Goal: Navigation & Orientation: Locate item on page

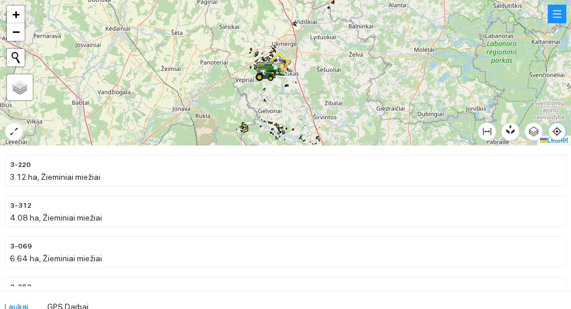
click at [558, 133] on icon "aim" at bounding box center [557, 131] width 2 height 2
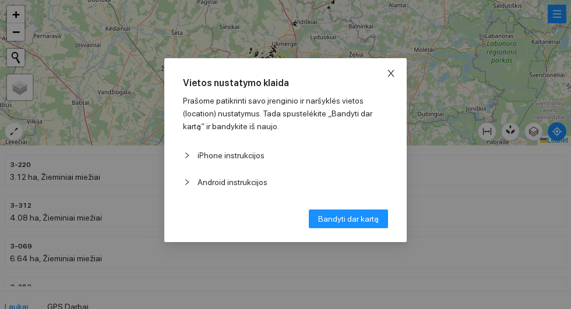
click at [399, 61] on span "Close" at bounding box center [390, 73] width 31 height 31
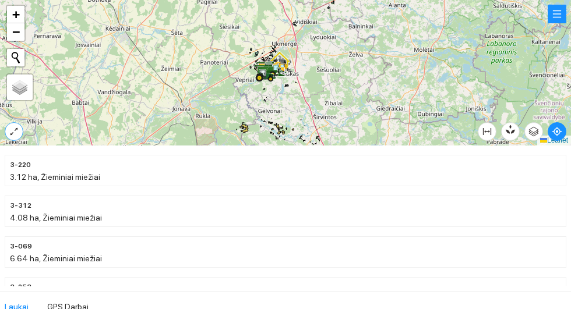
click at [15, 130] on icon "expand-alt" at bounding box center [13, 131] width 9 height 9
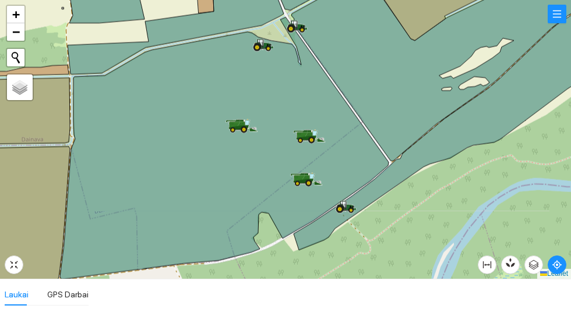
click at [300, 142] on icon at bounding box center [309, 135] width 33 height 13
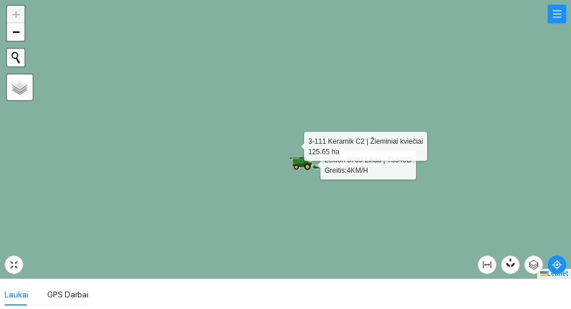
click at [253, 205] on icon at bounding box center [285, 140] width 686 height 336
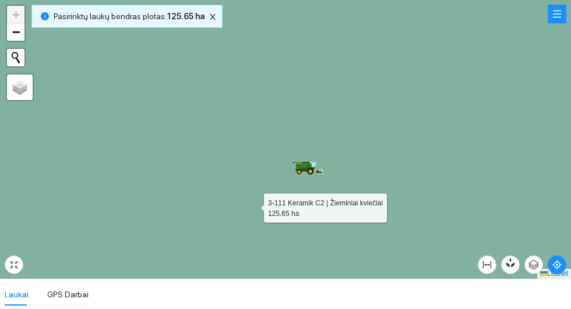
scroll to position [285, 0]
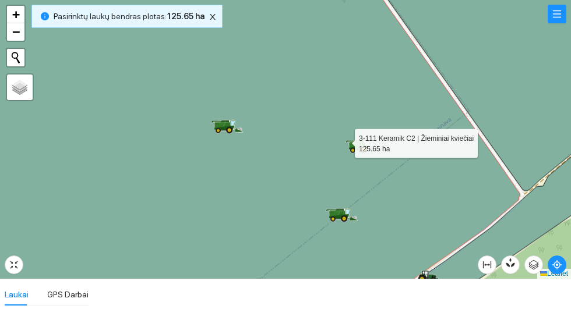
click at [366, 143] on icon at bounding box center [361, 145] width 33 height 13
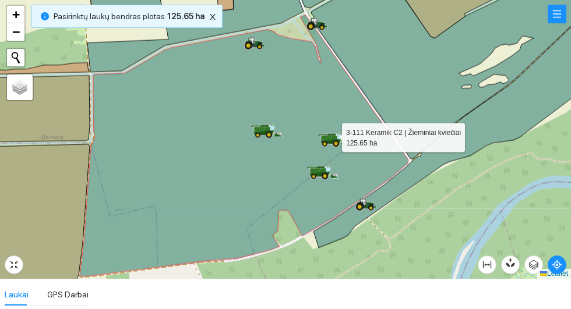
click at [463, 182] on div at bounding box center [285, 139] width 571 height 279
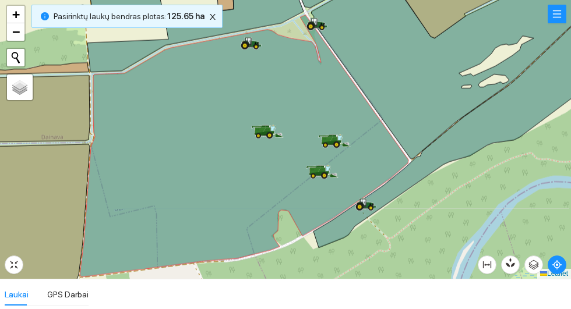
click at [330, 126] on icon at bounding box center [244, 146] width 328 height 262
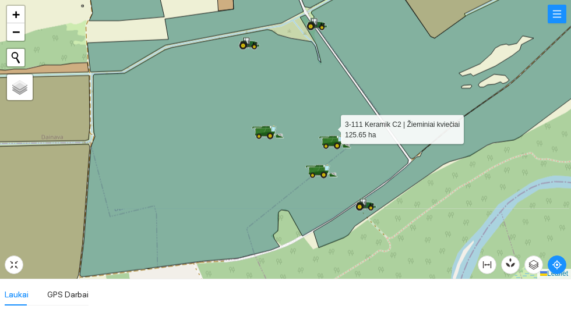
click at [335, 131] on icon at bounding box center [244, 146] width 328 height 262
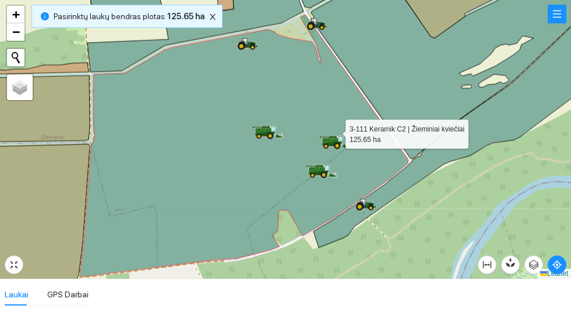
click at [335, 138] on icon at bounding box center [334, 141] width 8 height 6
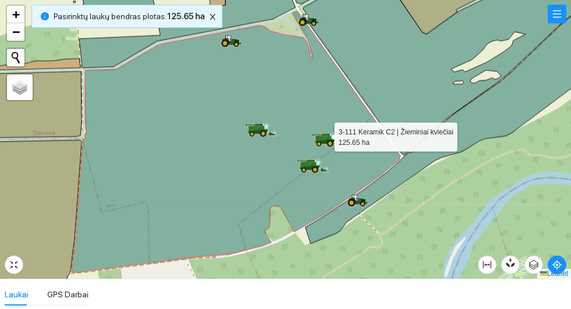
click at [437, 184] on div at bounding box center [285, 139] width 571 height 279
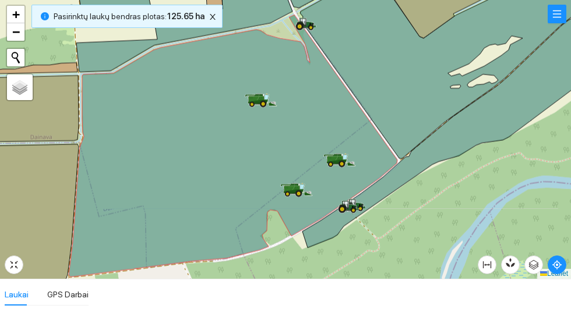
click at [292, 194] on icon at bounding box center [291, 194] width 2 height 1
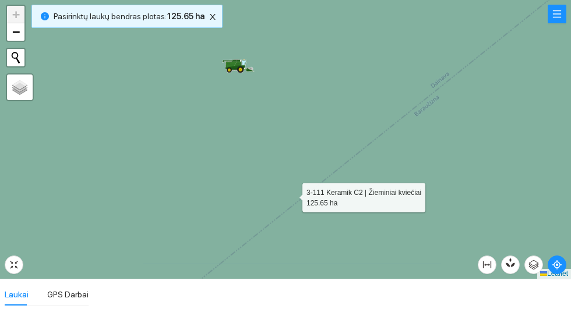
click at [241, 174] on icon at bounding box center [285, 140] width 686 height 336
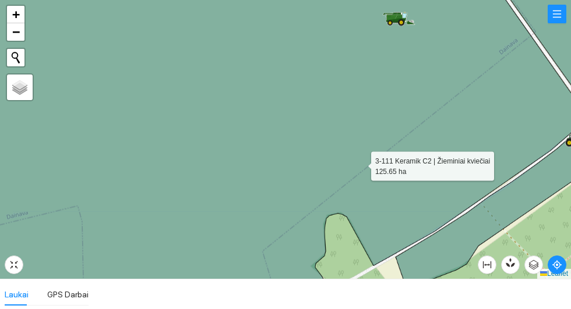
scroll to position [285, 0]
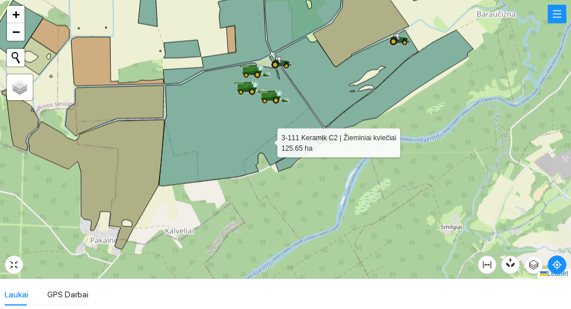
click at [387, 208] on div at bounding box center [285, 139] width 571 height 279
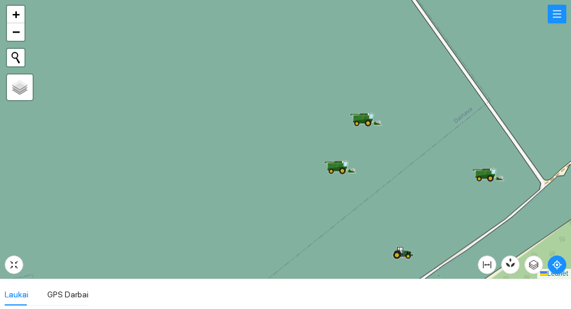
click at [333, 163] on icon at bounding box center [333, 166] width 11 height 6
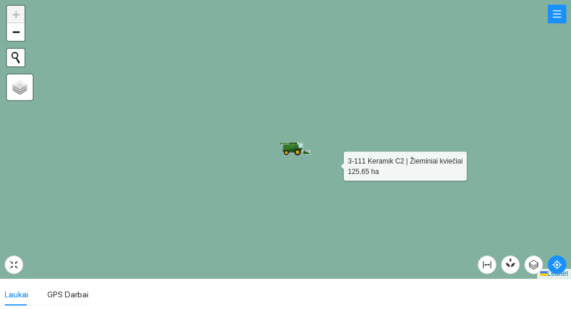
click at [285, 151] on icon at bounding box center [286, 152] width 2 height 2
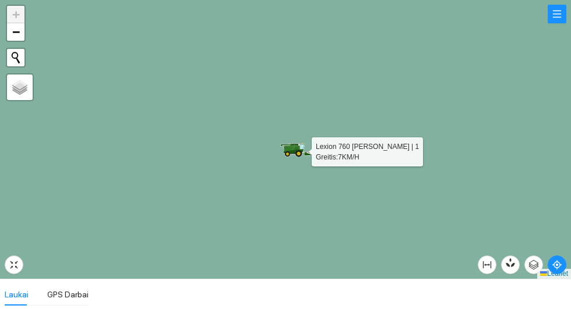
click at [290, 156] on icon at bounding box center [296, 149] width 33 height 13
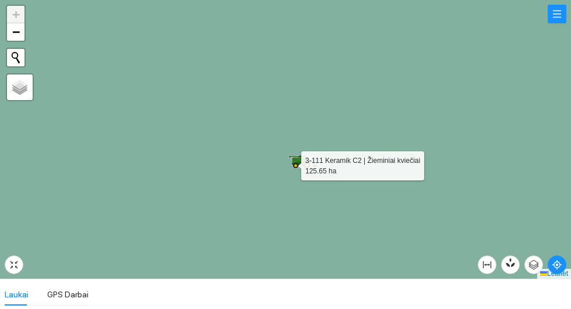
click at [305, 157] on icon at bounding box center [303, 160] width 8 height 6
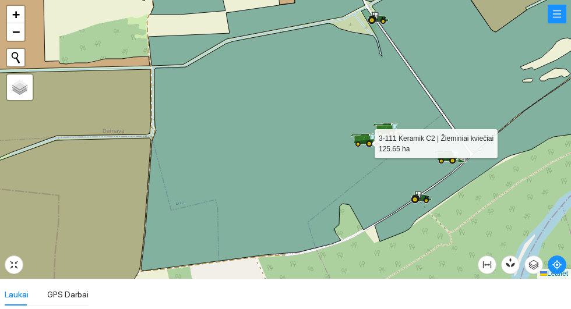
click at [489, 204] on div at bounding box center [285, 139] width 571 height 279
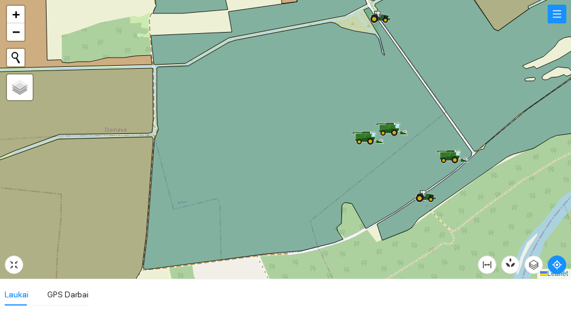
click at [397, 124] on icon at bounding box center [395, 125] width 1 height 5
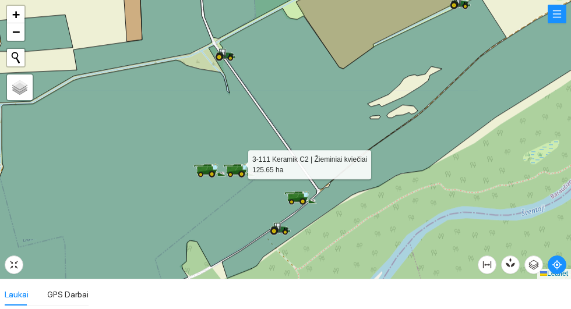
click at [335, 218] on div at bounding box center [285, 139] width 571 height 279
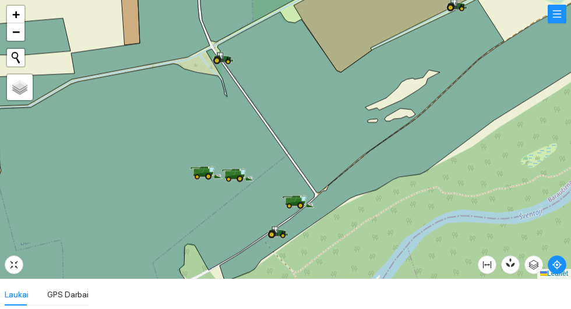
click at [235, 172] on icon at bounding box center [230, 174] width 11 height 6
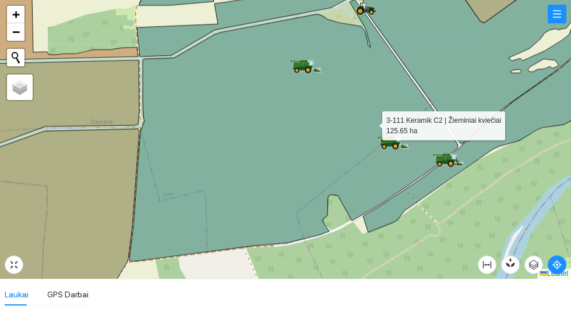
click at [443, 201] on div at bounding box center [285, 139] width 571 height 279
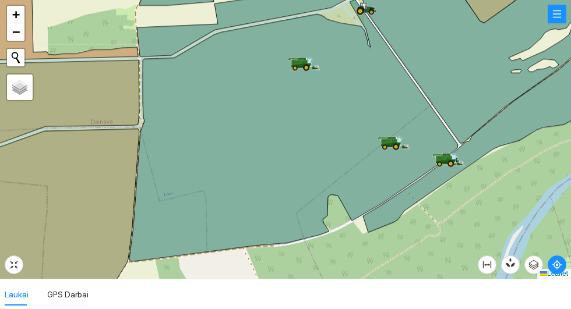
click at [448, 154] on icon at bounding box center [445, 159] width 24 height 10
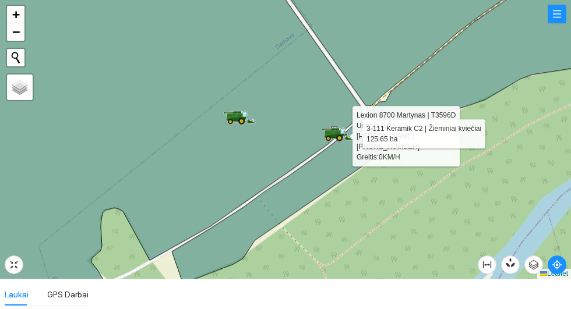
click at [423, 221] on div at bounding box center [285, 139] width 571 height 279
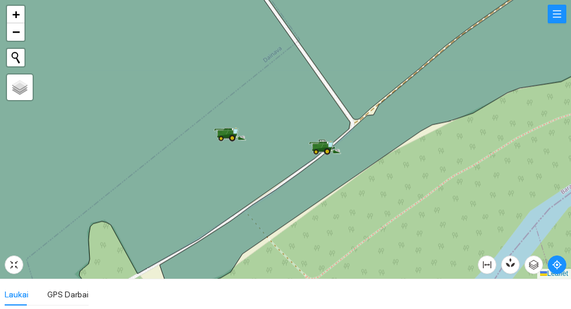
click at [332, 150] on icon at bounding box center [332, 150] width 5 height 2
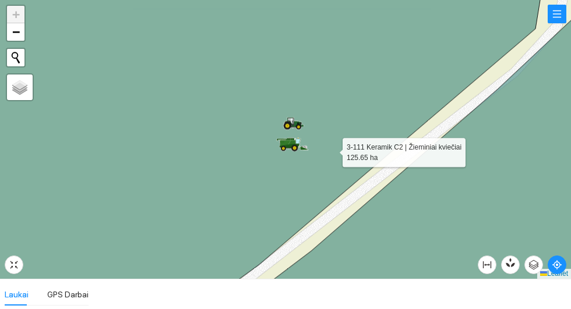
click at [415, 209] on icon at bounding box center [432, 139] width 392 height 336
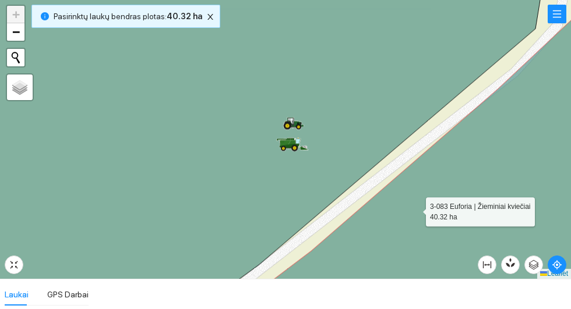
scroll to position [1627, 0]
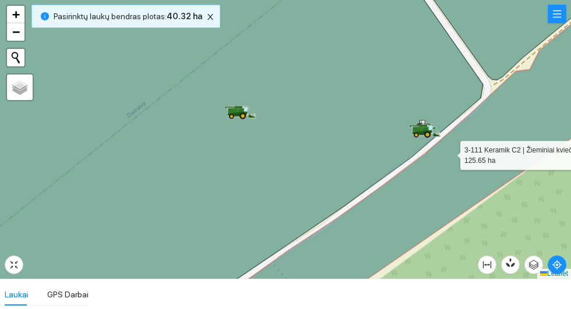
click at [425, 126] on icon at bounding box center [425, 126] width 5 height 2
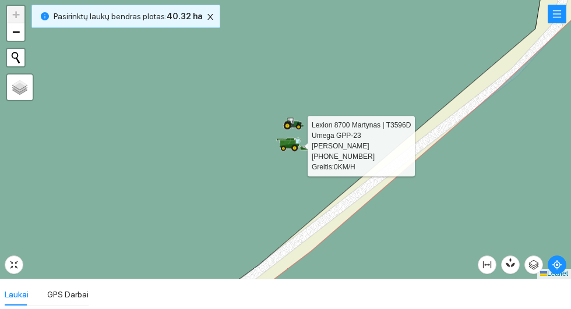
click at [282, 150] on icon at bounding box center [292, 143] width 33 height 13
click at [290, 145] on icon at bounding box center [290, 146] width 20 height 5
click at [461, 91] on icon at bounding box center [243, 139] width 602 height 336
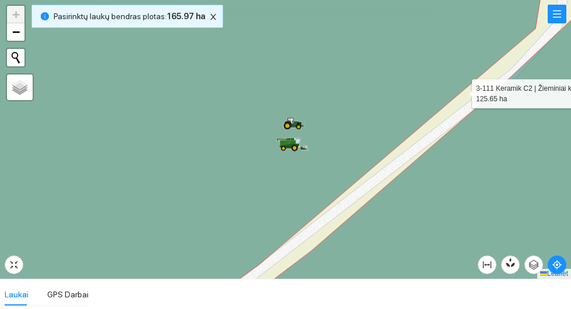
scroll to position [285, 0]
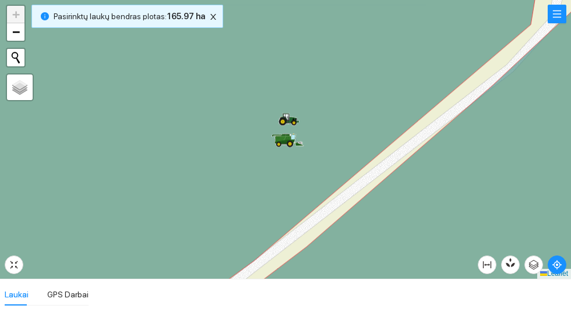
click at [282, 138] on icon at bounding box center [280, 139] width 11 height 6
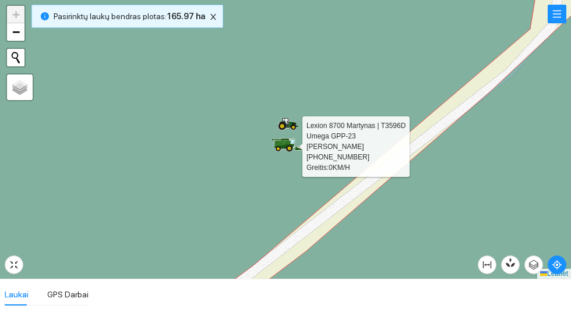
click at [278, 144] on icon at bounding box center [280, 143] width 11 height 6
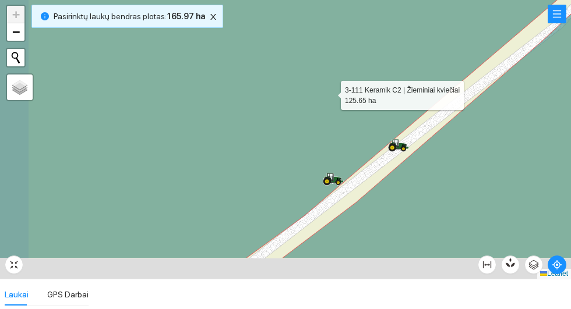
click at [345, 104] on icon at bounding box center [288, 91] width 602 height 336
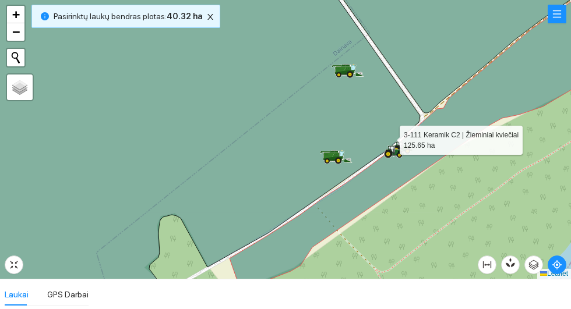
click at [355, 65] on icon at bounding box center [347, 70] width 33 height 13
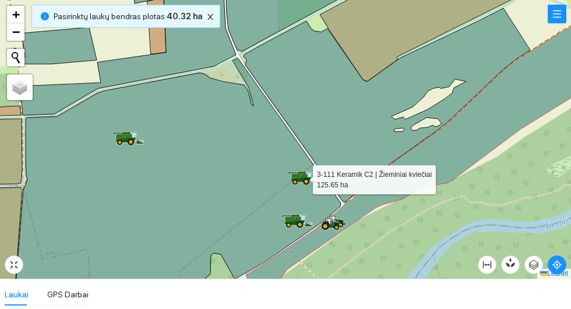
click at [312, 175] on icon at bounding box center [304, 177] width 33 height 13
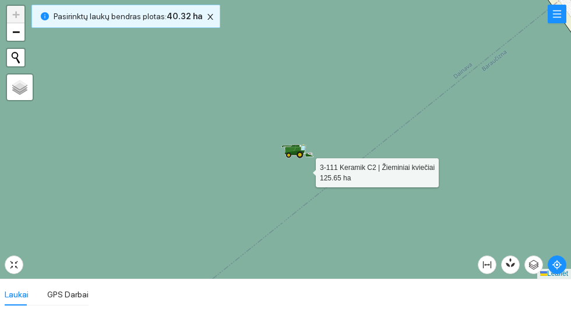
click at [292, 148] on icon at bounding box center [290, 150] width 11 height 6
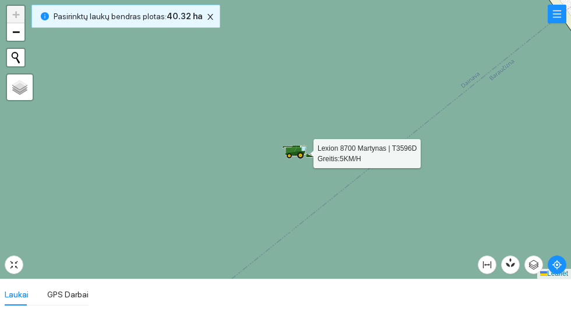
click at [293, 148] on icon at bounding box center [291, 150] width 11 height 6
click at [302, 154] on icon at bounding box center [302, 157] width 33 height 13
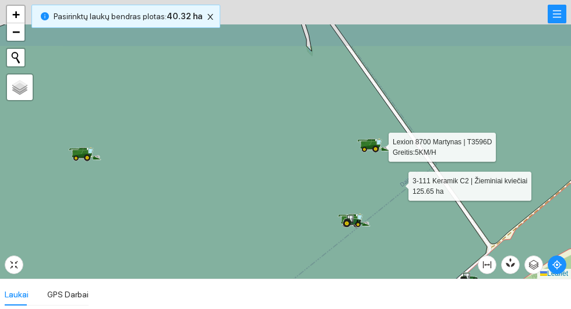
click at [359, 93] on icon at bounding box center [221, 192] width 531 height 336
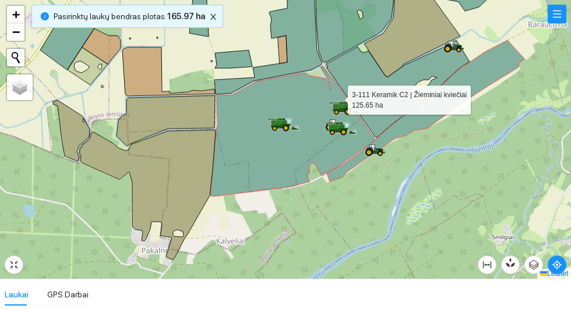
click at [490, 97] on div at bounding box center [285, 139] width 571 height 279
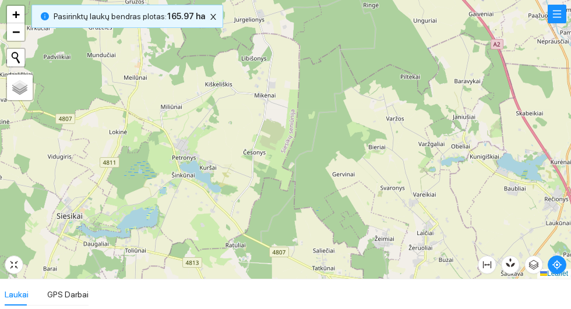
click at [362, 128] on div at bounding box center [285, 139] width 571 height 279
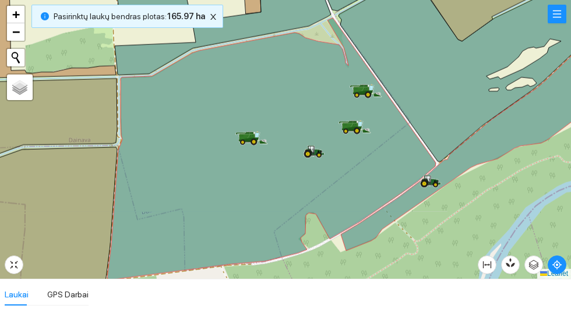
click at [364, 81] on icon at bounding box center [271, 149] width 328 height 262
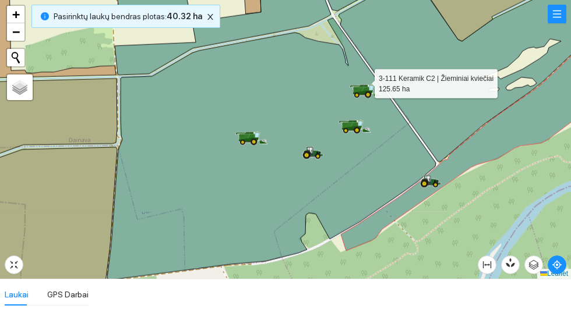
click at [365, 83] on div at bounding box center [365, 91] width 21 height 17
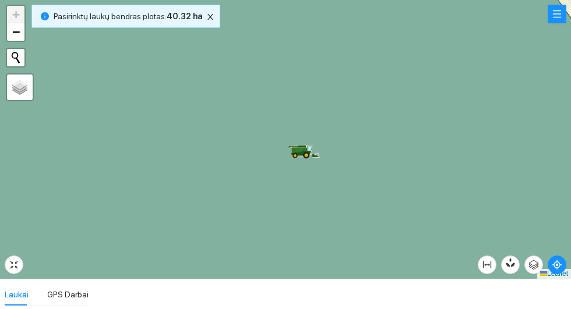
click at [303, 141] on icon at bounding box center [285, 139] width 686 height 336
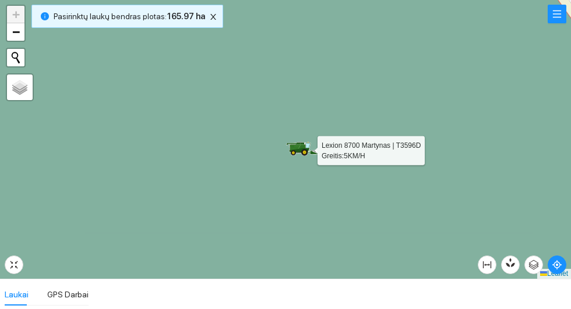
click at [296, 139] on icon at bounding box center [285, 139] width 686 height 336
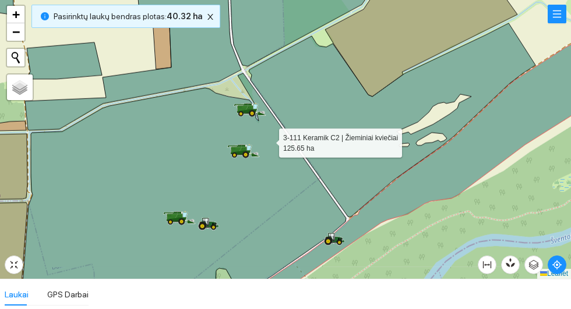
click at [412, 221] on div at bounding box center [285, 139] width 571 height 279
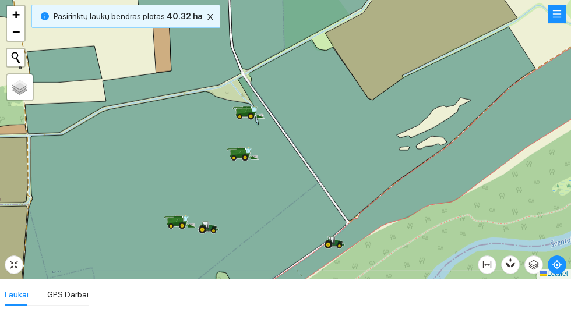
click at [254, 108] on icon at bounding box center [248, 112] width 33 height 13
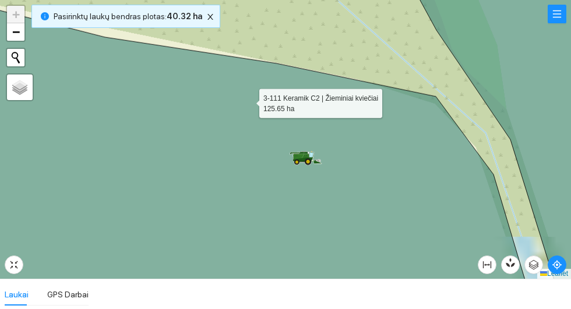
click at [307, 148] on icon at bounding box center [285, 139] width 686 height 336
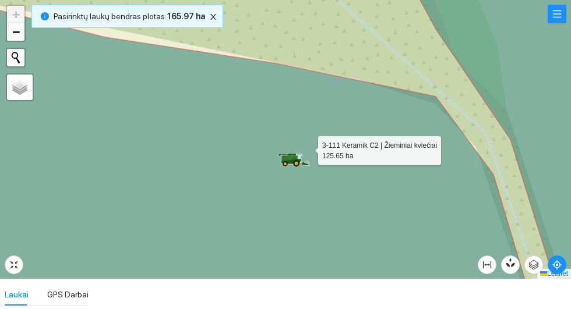
click at [289, 142] on icon at bounding box center [285, 139] width 686 height 336
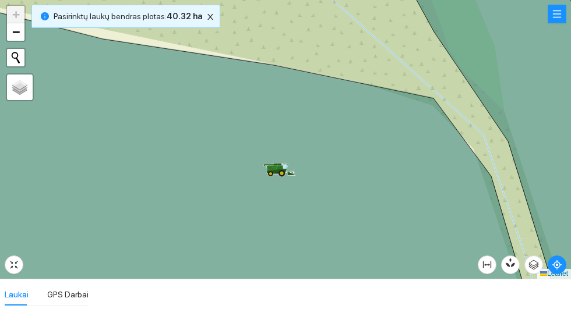
click at [279, 170] on icon at bounding box center [278, 168] width 8 height 6
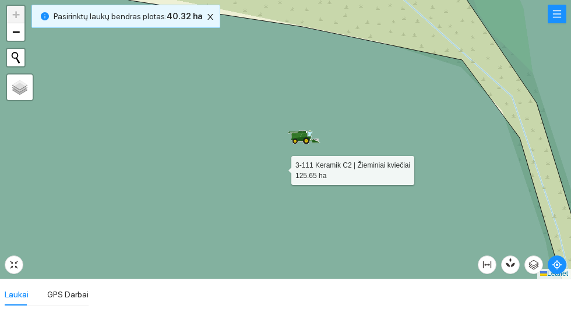
click at [289, 147] on icon at bounding box center [285, 139] width 686 height 336
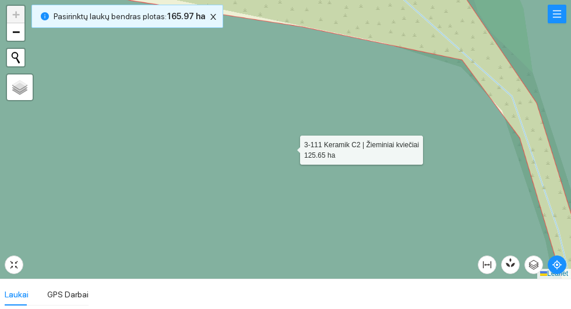
scroll to position [285, 0]
